Goal: Navigation & Orientation: Find specific page/section

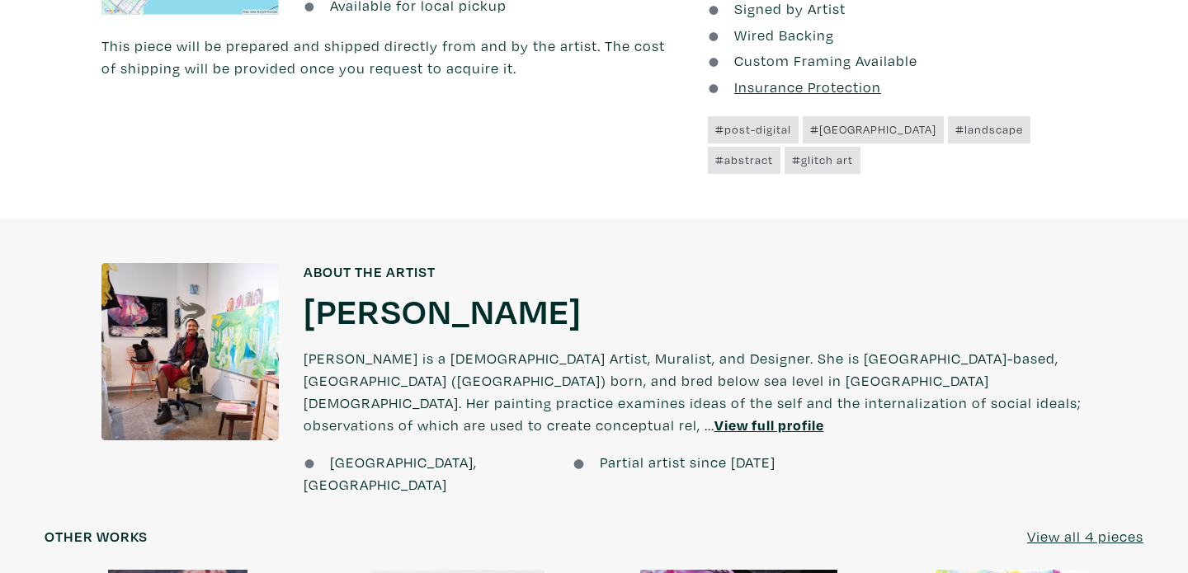
scroll to position [1078, 0]
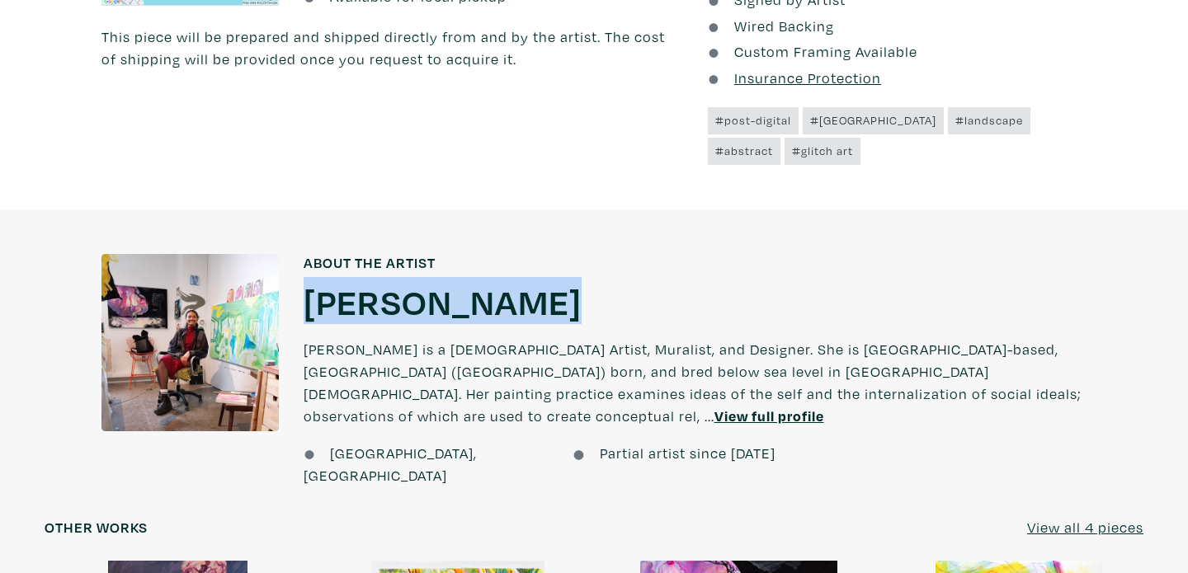
drag, startPoint x: 576, startPoint y: 306, endPoint x: 304, endPoint y: 309, distance: 272.2
click at [304, 309] on div "Leone McComas Leone McComas" at bounding box center [696, 301] width 784 height 45
copy h1 "[PERSON_NAME]"
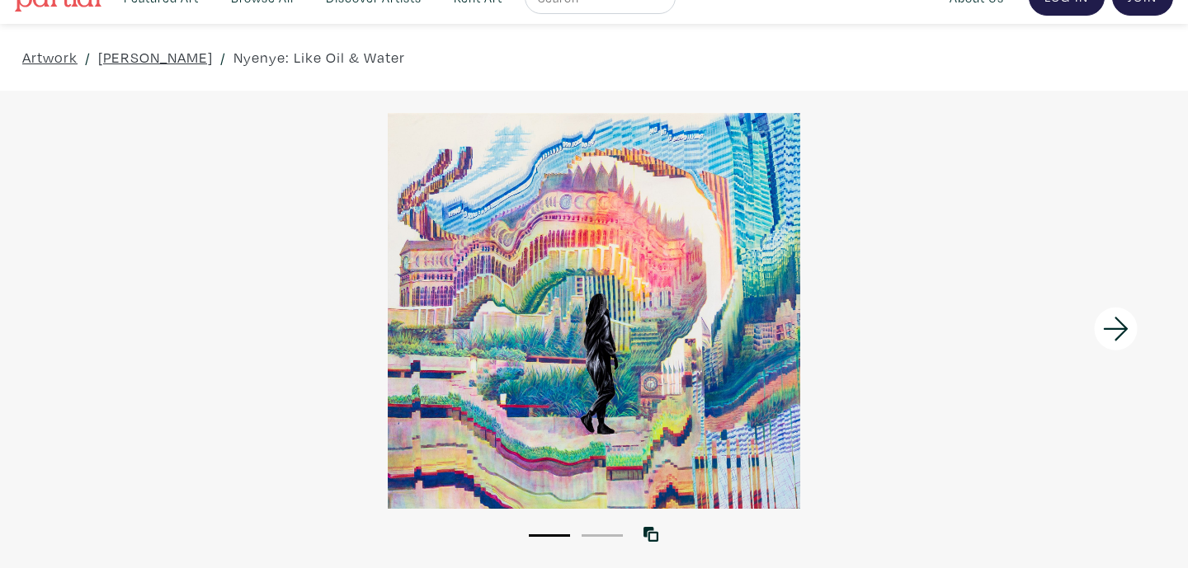
scroll to position [0, 0]
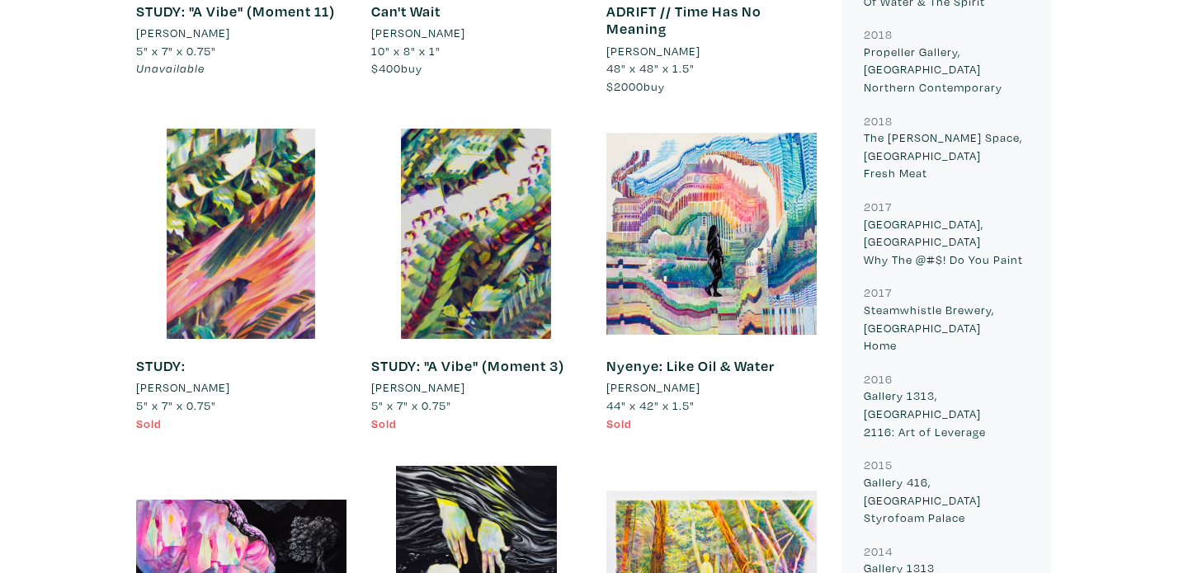
scroll to position [1199, 0]
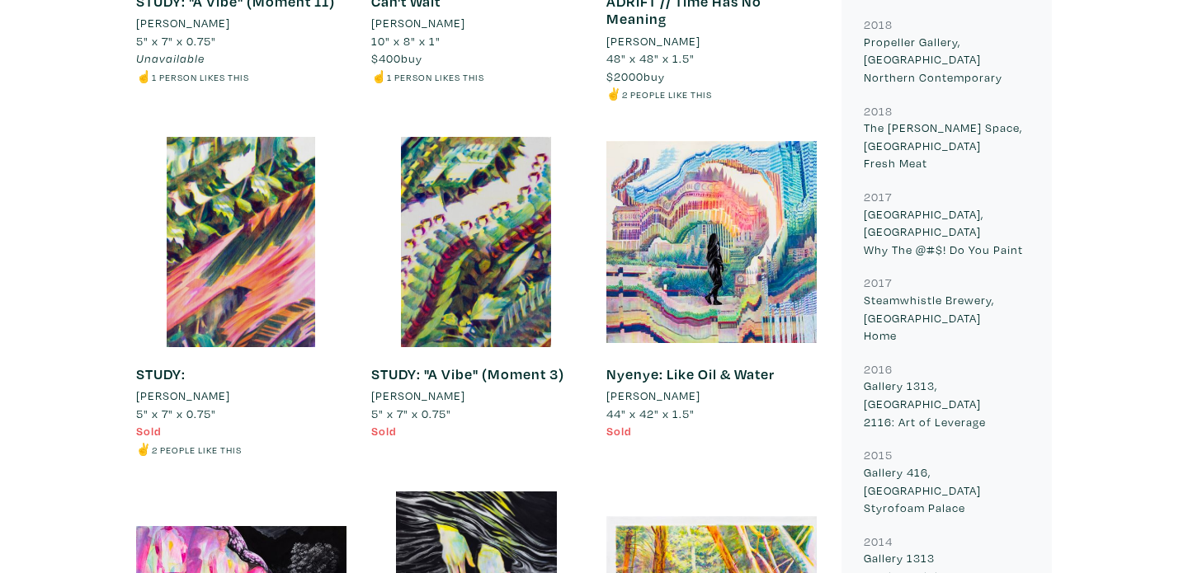
click at [682, 184] on div at bounding box center [711, 242] width 210 height 210
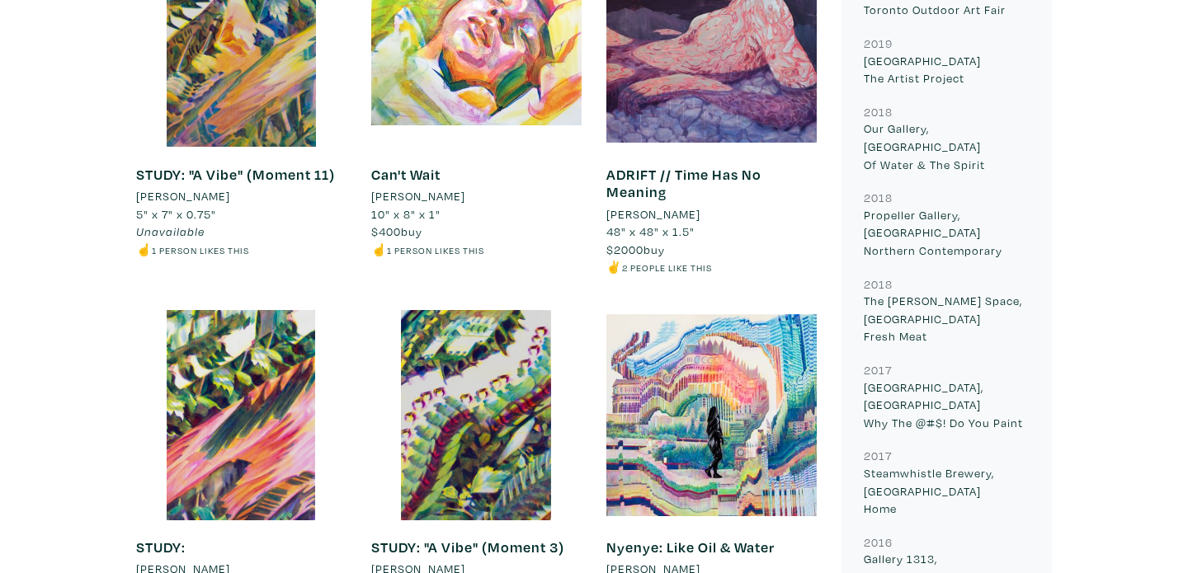
scroll to position [1042, 0]
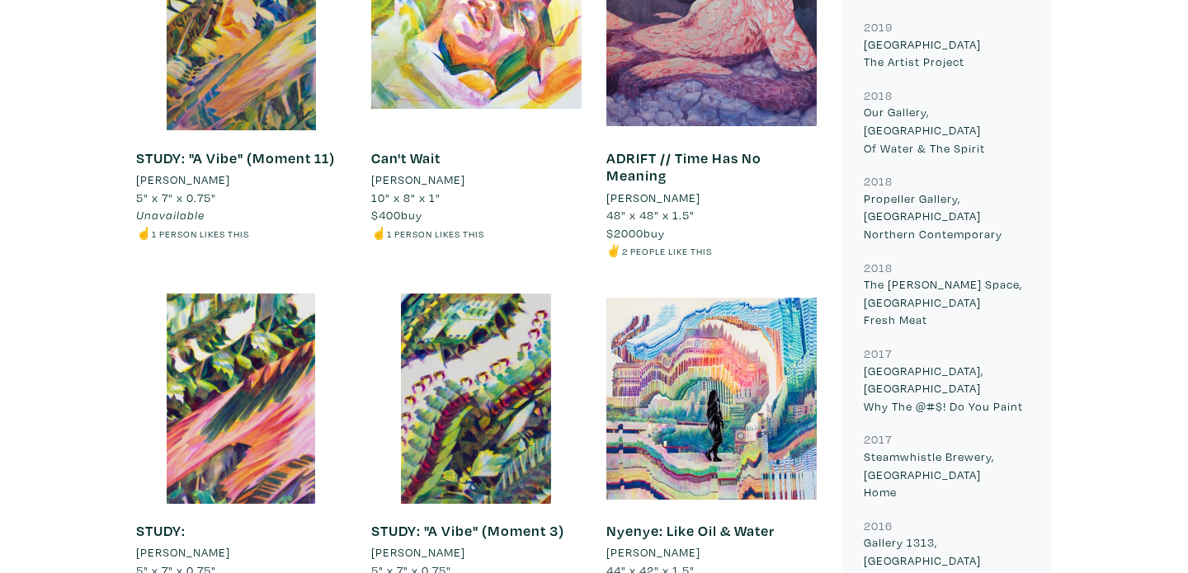
click at [720, 356] on div at bounding box center [711, 399] width 210 height 210
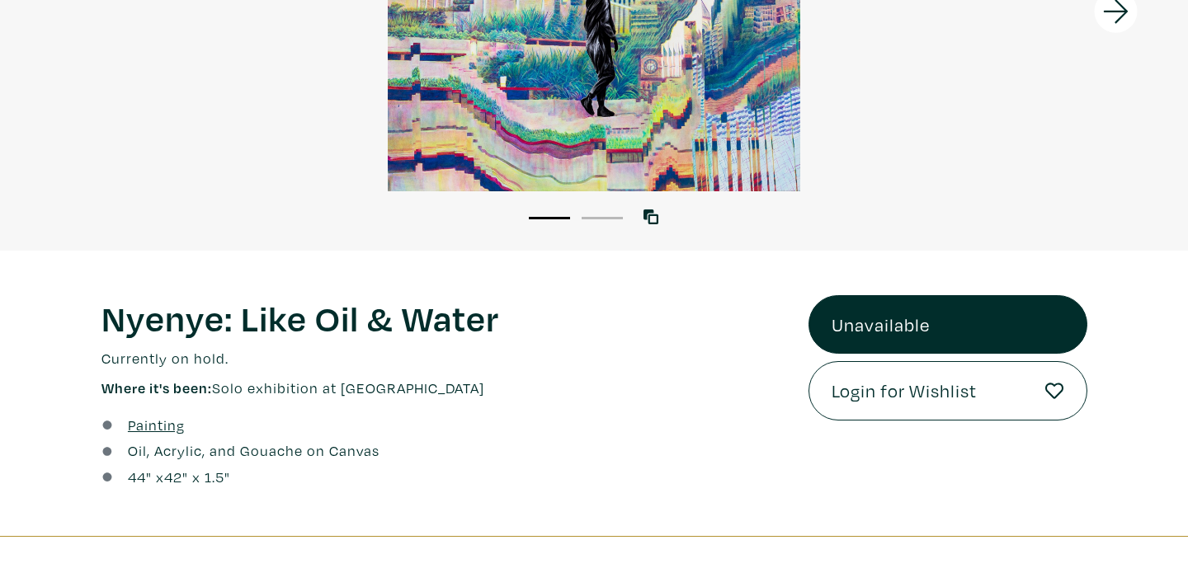
scroll to position [404, 0]
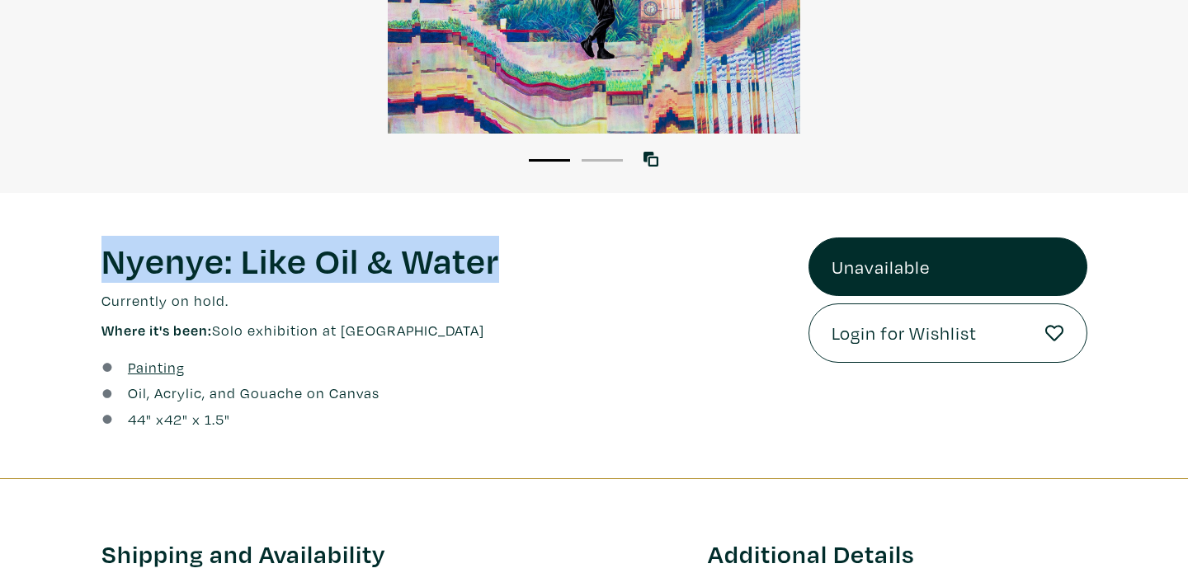
drag, startPoint x: 103, startPoint y: 262, endPoint x: 493, endPoint y: 266, distance: 390.2
click at [493, 266] on h1 "Nyenye: Like Oil & Water" at bounding box center [442, 260] width 683 height 45
copy h1 "Nyenye: Like Oil & Water"
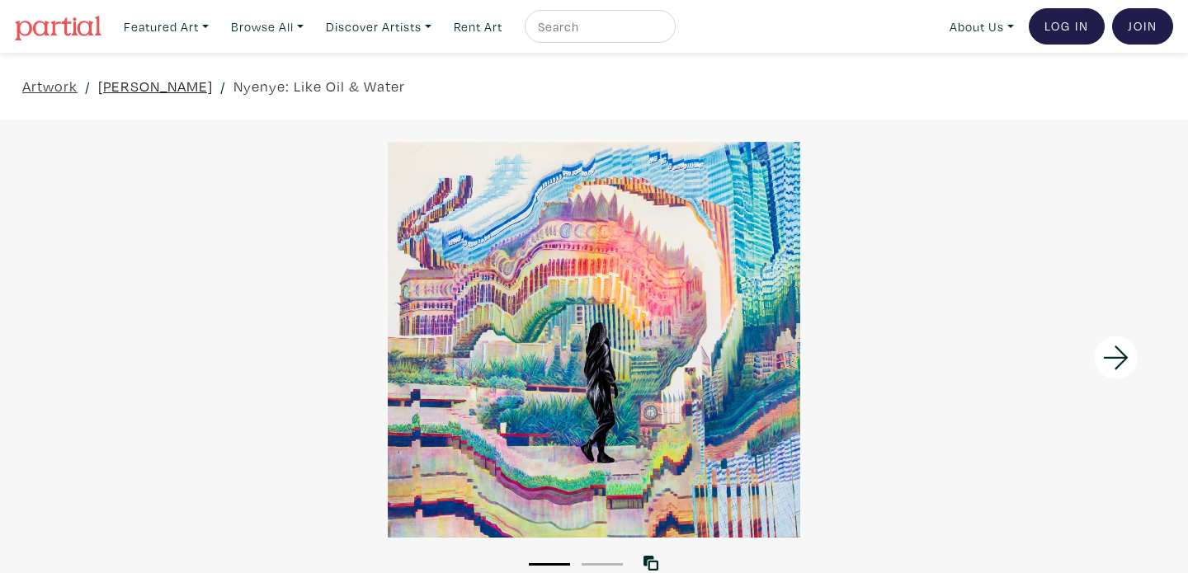
click at [175, 82] on link "[PERSON_NAME]" at bounding box center [155, 86] width 115 height 22
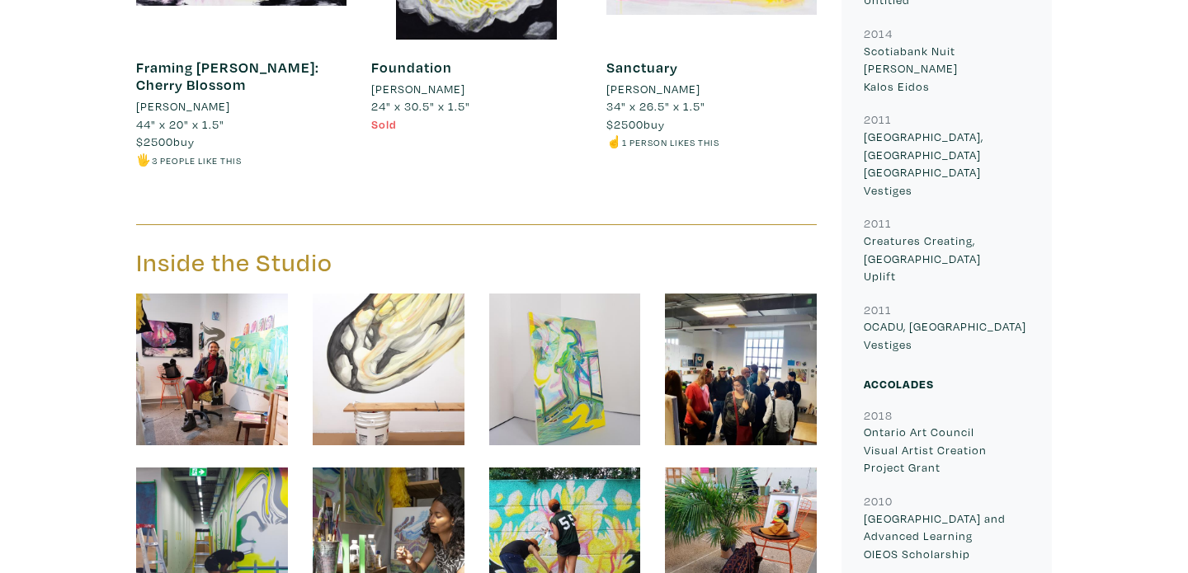
scroll to position [2091, 0]
